Goal: Task Accomplishment & Management: Manage account settings

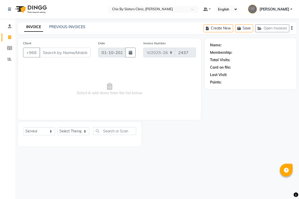
select select "6348"
select select "service"
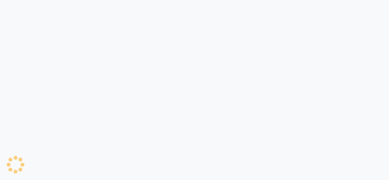
select select "6348"
select select "service"
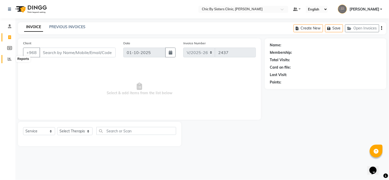
click at [7, 58] on span at bounding box center [9, 59] width 9 height 6
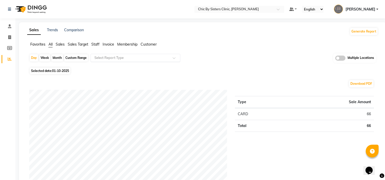
click at [141, 58] on input "text" at bounding box center [130, 57] width 74 height 5
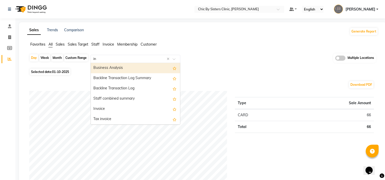
type input "inv"
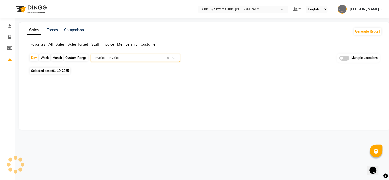
select select "full_report"
select select "csv"
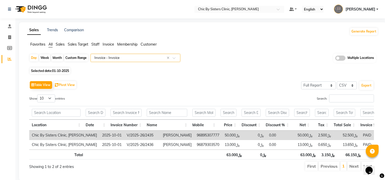
click at [73, 57] on div "Custom Range" at bounding box center [76, 57] width 24 height 7
select select "10"
select select "2025"
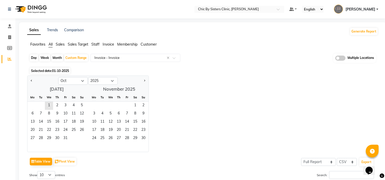
click at [59, 68] on span "Selected date: 01-10-2025" at bounding box center [50, 71] width 40 height 6
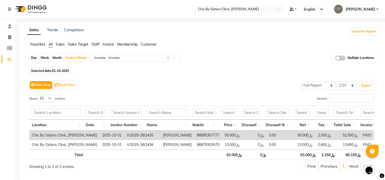
click at [58, 73] on span "Selected date: 01-10-2025" at bounding box center [50, 71] width 40 height 6
select select "10"
select select "2025"
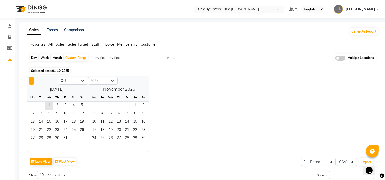
click at [32, 81] on span "Previous month" at bounding box center [32, 81] width 2 height 2
select select "9"
click at [33, 104] on span "1" at bounding box center [32, 106] width 8 height 8
click at [39, 139] on span "30" at bounding box center [41, 139] width 8 height 8
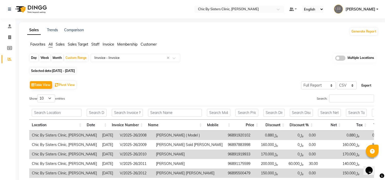
click at [368, 83] on button "Export" at bounding box center [366, 85] width 14 height 9
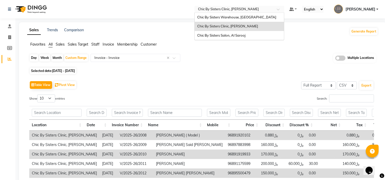
click at [259, 11] on input "text" at bounding box center [234, 9] width 74 height 5
click at [245, 35] on span "Chic By Sisters Salon, Al Sarooj" at bounding box center [221, 35] width 48 height 4
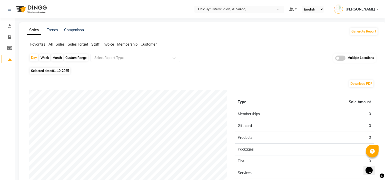
click at [80, 58] on div "Custom Range" at bounding box center [76, 57] width 24 height 7
select select "10"
select select "2025"
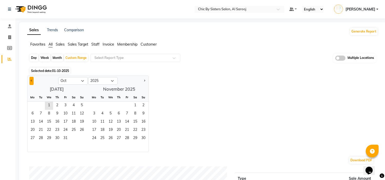
click at [31, 81] on button "Previous month" at bounding box center [31, 81] width 4 height 8
select select "9"
click at [31, 108] on span "1" at bounding box center [32, 106] width 8 height 8
click at [41, 138] on span "30" at bounding box center [41, 139] width 8 height 8
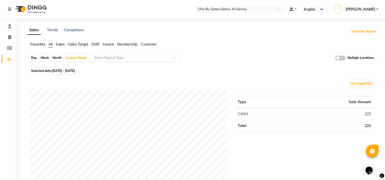
click at [123, 57] on input "text" at bounding box center [130, 57] width 74 height 5
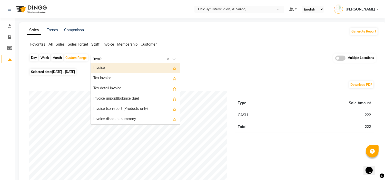
type input "invoice"
click at [112, 67] on div "Invoice" at bounding box center [135, 68] width 89 height 10
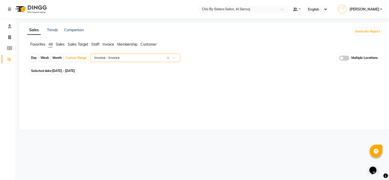
select select "full_report"
select select "csv"
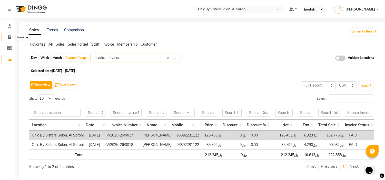
click at [11, 38] on icon at bounding box center [9, 37] width 3 height 4
select select "service"
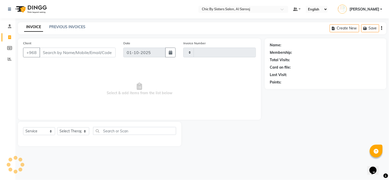
type input "0019"
select select "5565"
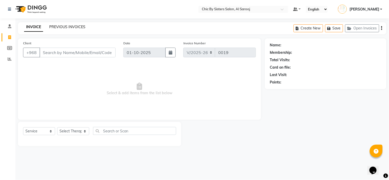
click at [68, 27] on link "PREVIOUS INVOICES" at bounding box center [67, 27] width 36 height 5
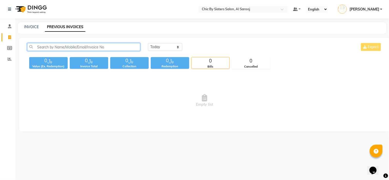
click at [68, 47] on input "text" at bounding box center [83, 47] width 113 height 8
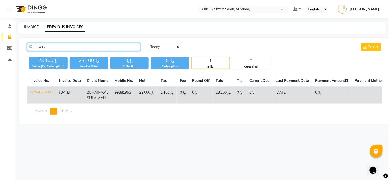
paste input "V/2025-26/"
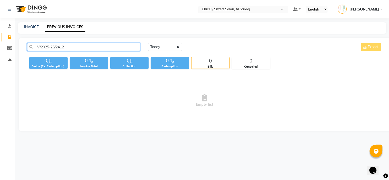
type input "V/2025-26/2412"
click at [246, 9] on input "text" at bounding box center [238, 9] width 74 height 5
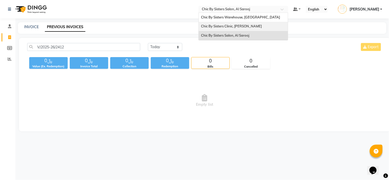
click at [256, 27] on span "Chic By Sisters Clinic, Al Sarooj" at bounding box center [231, 26] width 61 height 4
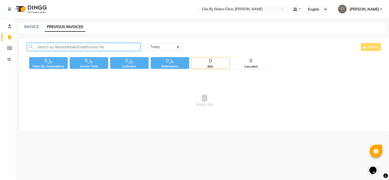
click at [79, 47] on input "text" at bounding box center [83, 47] width 113 height 8
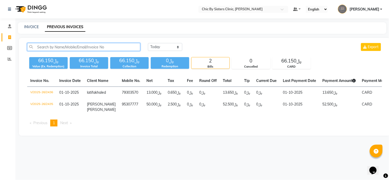
paste input "V/2025-26/2412"
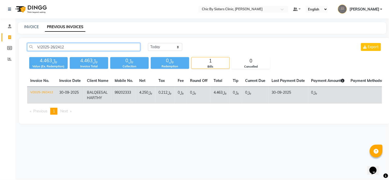
type input "V/2025-26/2412"
click at [45, 94] on td "V/2025-26/2412" at bounding box center [41, 95] width 29 height 17
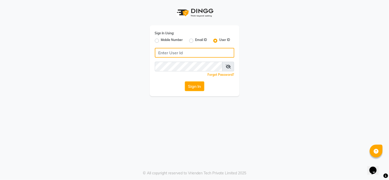
click at [188, 49] on input "Username" at bounding box center [194, 53] width 79 height 10
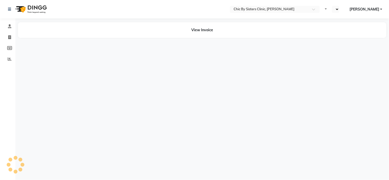
select select "en"
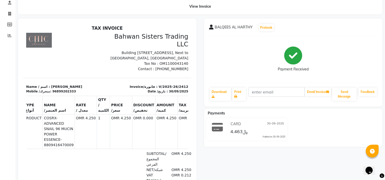
scroll to position [9, 0]
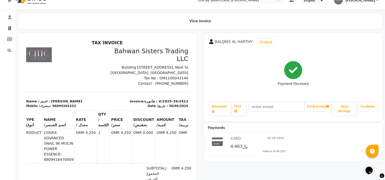
click at [69, 104] on div "Mobile /متحرك: 96899202333" at bounding box center [65, 106] width 78 height 5
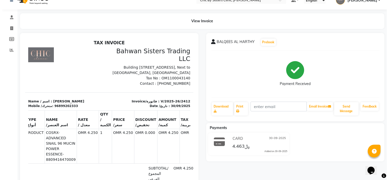
scroll to position [0, 0]
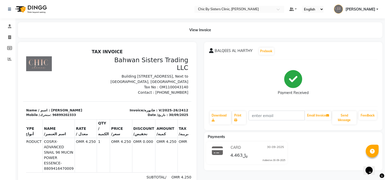
click at [371, 8] on span "[PERSON_NAME]" at bounding box center [360, 9] width 30 height 5
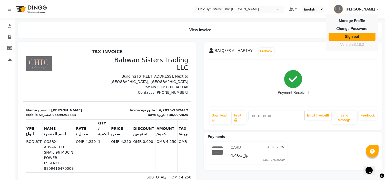
click at [360, 37] on link "Sign out" at bounding box center [351, 37] width 47 height 8
